Goal: Check status: Check status

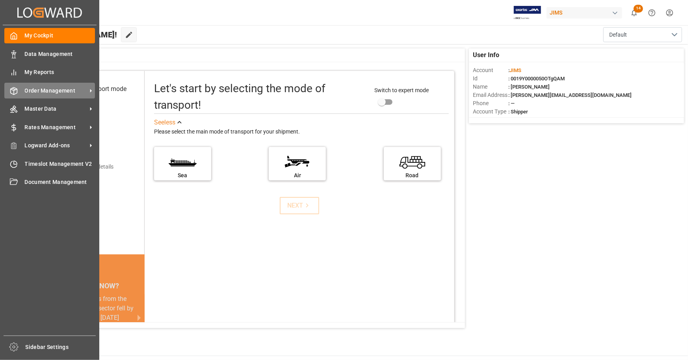
click at [52, 91] on span "Order Management" at bounding box center [56, 91] width 62 height 8
click at [73, 93] on span "Order Management" at bounding box center [56, 91] width 62 height 8
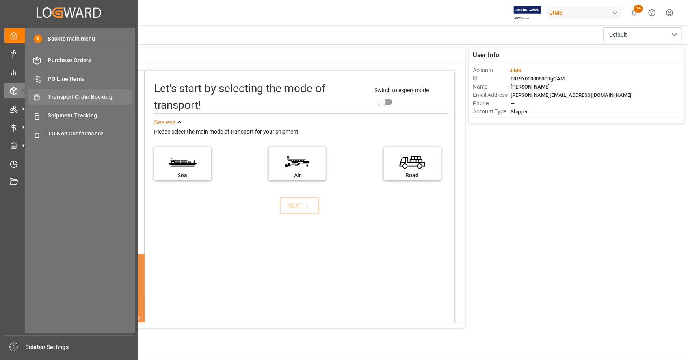
click at [104, 96] on span "Transport Order Booking" at bounding box center [90, 97] width 85 height 8
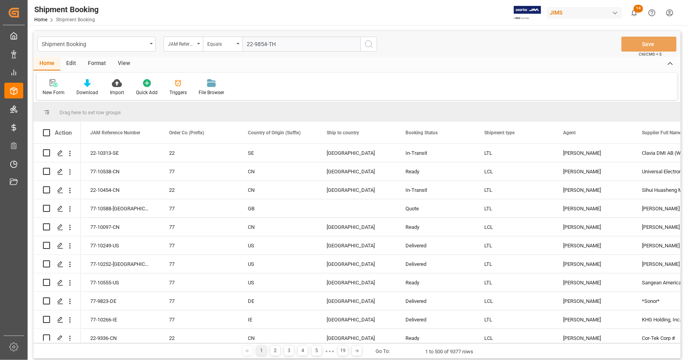
type input "22-9854-TH"
click at [365, 45] on icon "search button" at bounding box center [368, 43] width 9 height 9
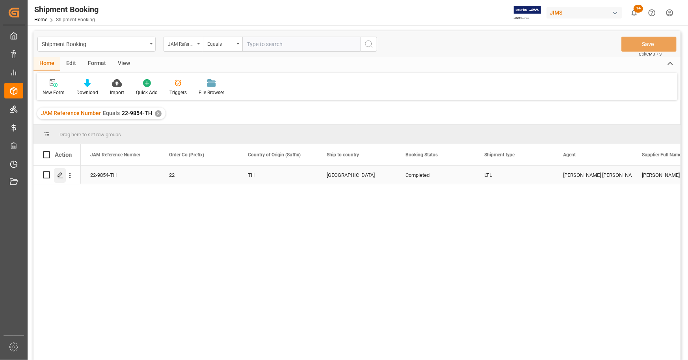
click at [60, 175] on icon "Press SPACE to select this row." at bounding box center [60, 175] width 6 height 6
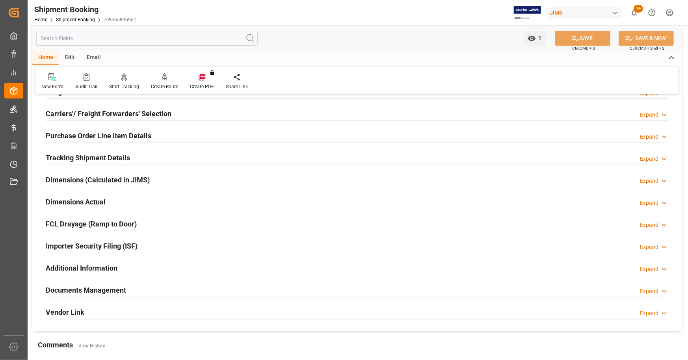
scroll to position [237, 0]
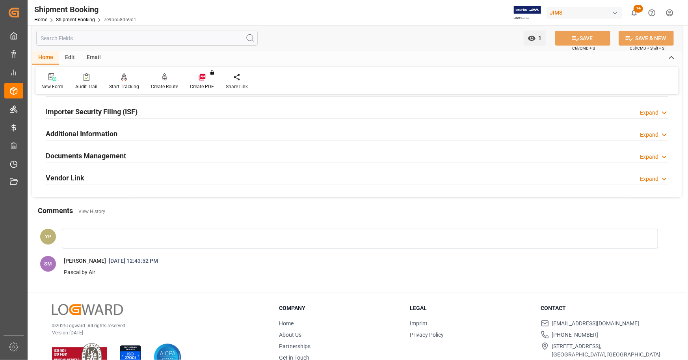
click at [129, 155] on div "Documents Management Expand" at bounding box center [357, 155] width 623 height 15
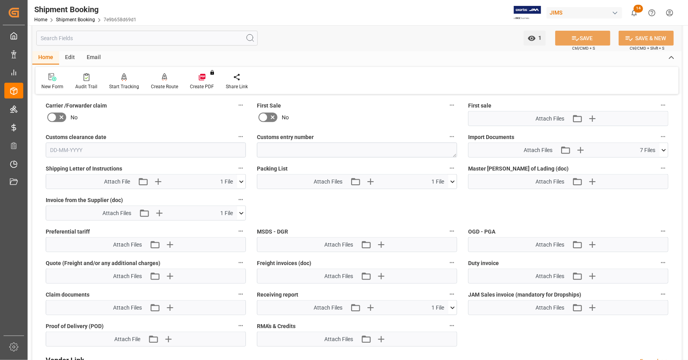
scroll to position [394, 0]
click at [663, 149] on icon at bounding box center [664, 150] width 4 height 2
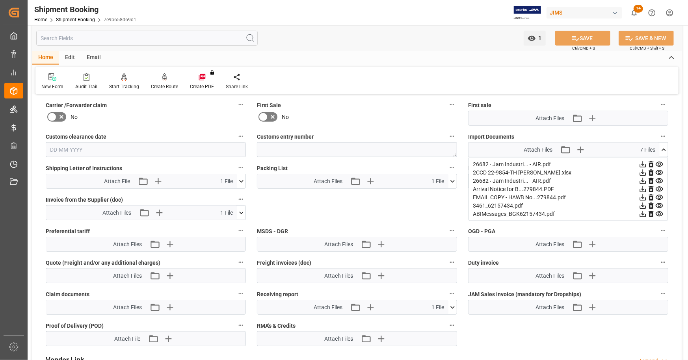
click at [643, 171] on icon at bounding box center [643, 173] width 8 height 8
click at [644, 197] on icon at bounding box center [643, 198] width 6 height 6
click at [643, 163] on icon at bounding box center [643, 164] width 8 height 8
click at [644, 181] on icon at bounding box center [643, 181] width 6 height 6
